Goal: Register for event/course

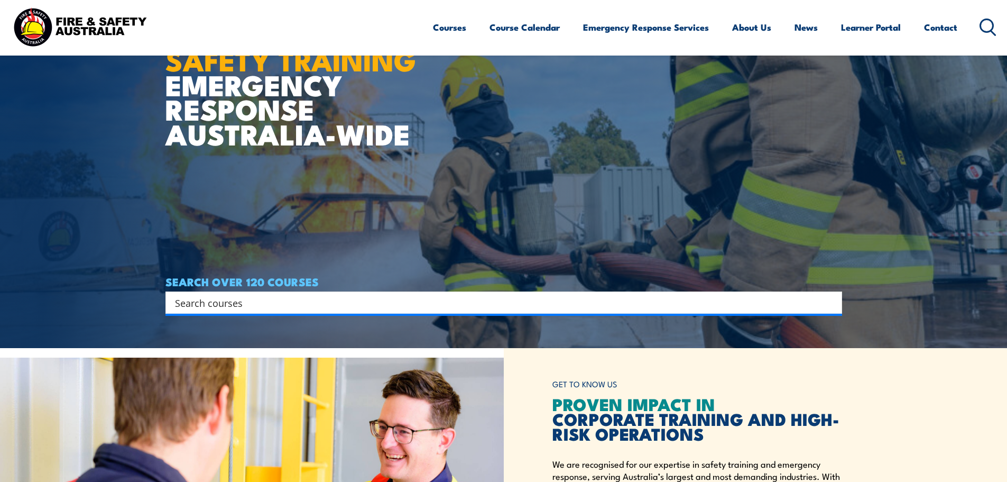
scroll to position [159, 0]
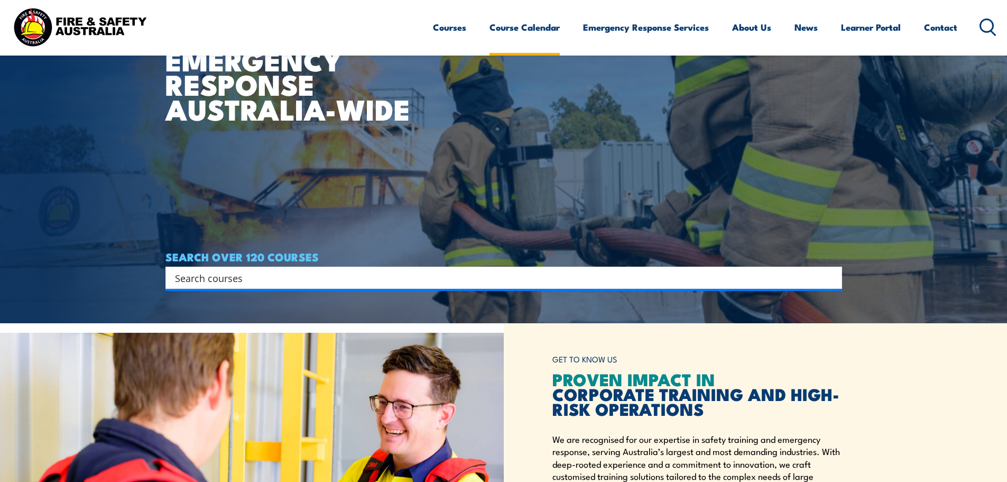
click at [532, 31] on link "Course Calendar" at bounding box center [525, 27] width 70 height 28
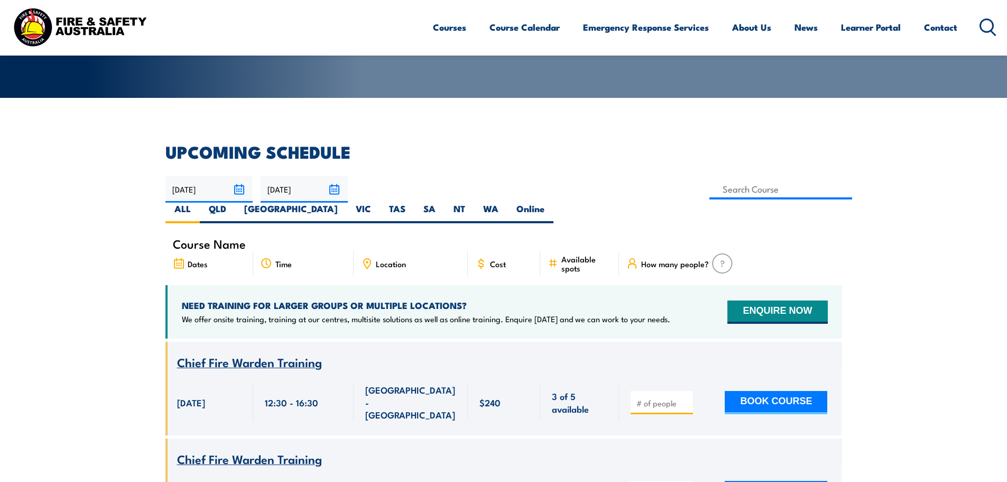
scroll to position [211, 0]
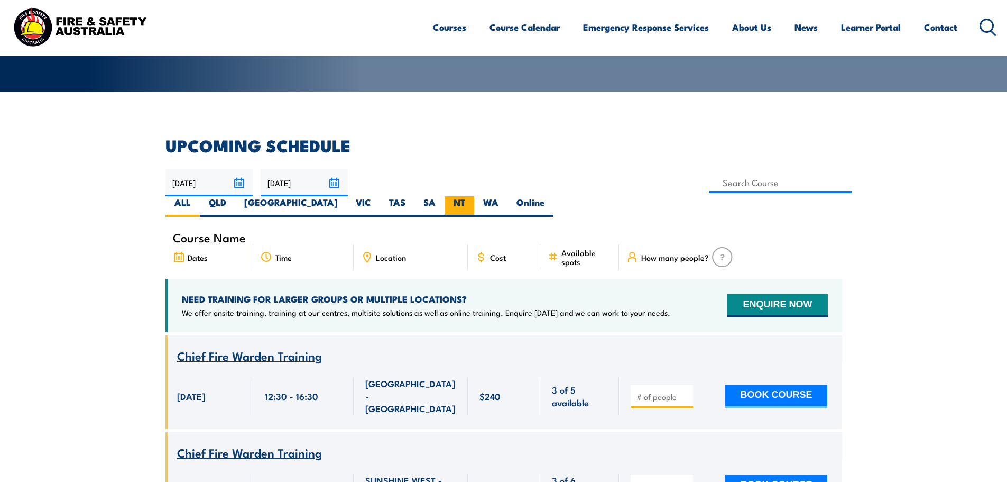
click at [474, 196] on label "NT" at bounding box center [460, 206] width 30 height 21
click at [472, 196] on input "NT" at bounding box center [468, 199] width 7 height 7
radio input "true"
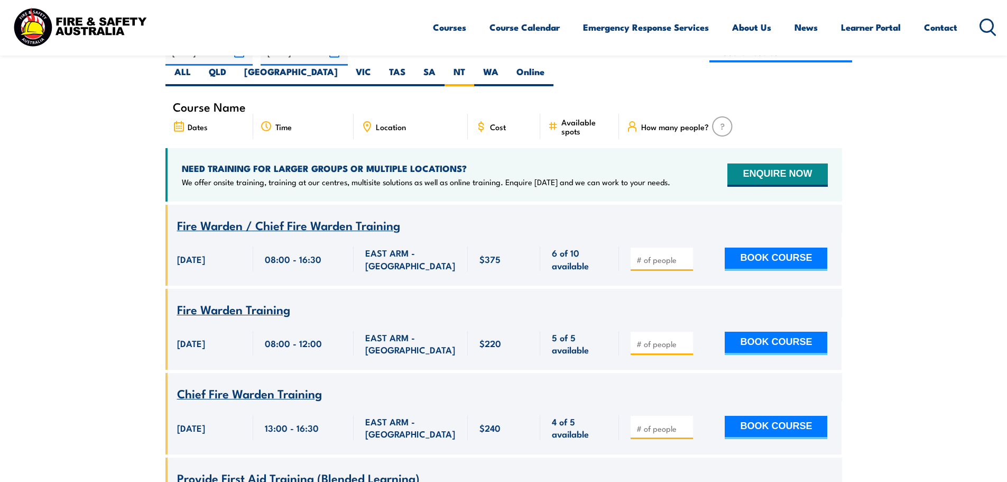
scroll to position [159, 0]
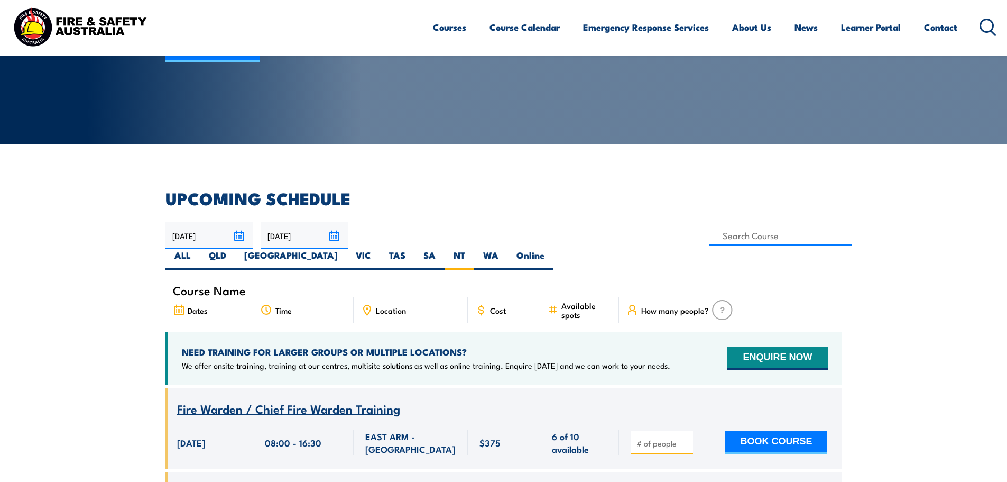
click at [384, 306] on span "Location" at bounding box center [391, 310] width 30 height 9
click at [369, 304] on icon at bounding box center [367, 310] width 12 height 12
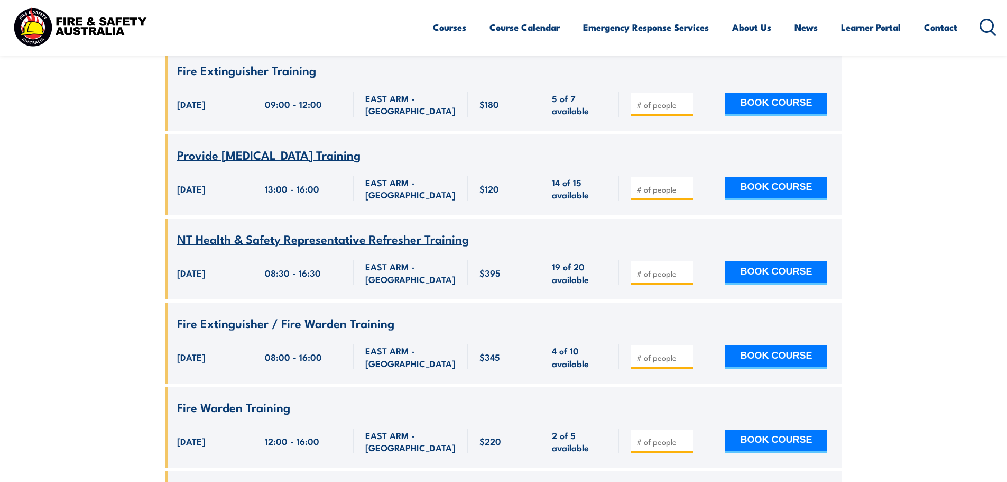
scroll to position [1005, 0]
